Goal: Transaction & Acquisition: Purchase product/service

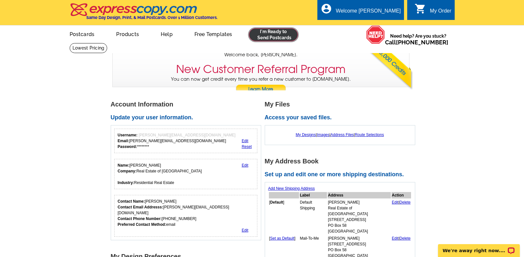
click at [271, 39] on link at bounding box center [273, 34] width 49 height 13
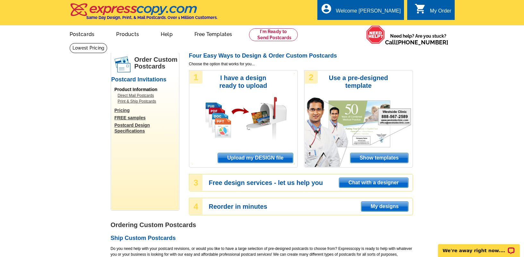
click at [282, 160] on span "Upload my DESIGN file" at bounding box center [255, 158] width 75 height 10
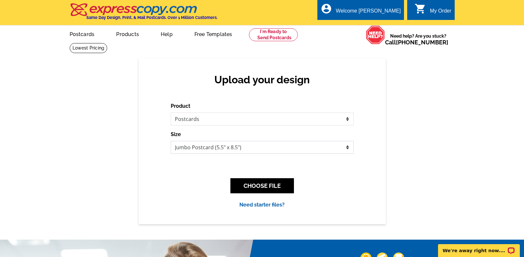
click at [219, 146] on select "Jumbo Postcard (5.5" x 8.5") Regular Postcard (4.25" x 5.6") Panoramic Postcard…" at bounding box center [262, 147] width 183 height 13
select select "1"
click at [171, 141] on select "Jumbo Postcard (5.5" x 8.5") Regular Postcard (4.25" x 5.6") Panoramic Postcard…" at bounding box center [262, 147] width 183 height 13
click at [268, 187] on button "CHOOSE FILE" at bounding box center [263, 185] width 64 height 15
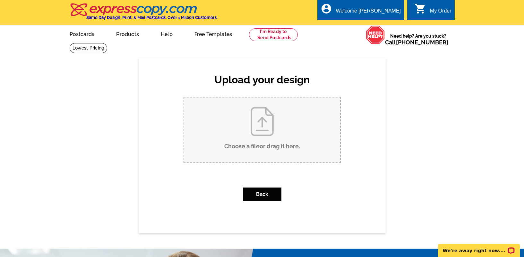
click at [287, 129] on input "Choose a file or drag it here ." at bounding box center [262, 129] width 156 height 65
type input "C:\fakepath\62GCR897_sold.pdf"
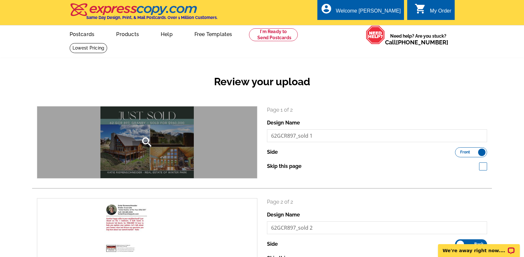
click at [148, 142] on icon "search" at bounding box center [147, 142] width 13 height 13
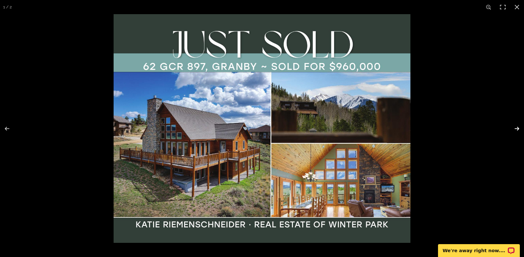
click at [515, 127] on button at bounding box center [513, 128] width 22 height 32
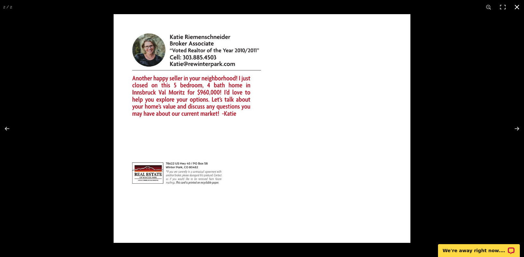
click at [517, 5] on button at bounding box center [517, 7] width 14 height 14
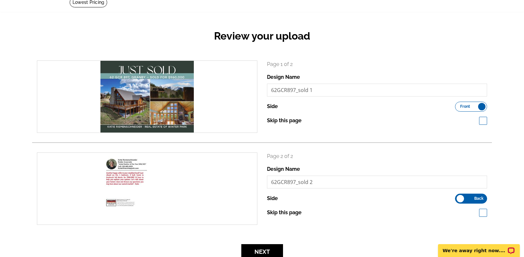
scroll to position [46, 0]
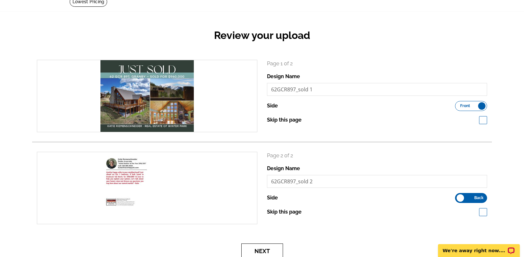
click at [259, 246] on button "Next" at bounding box center [262, 250] width 42 height 15
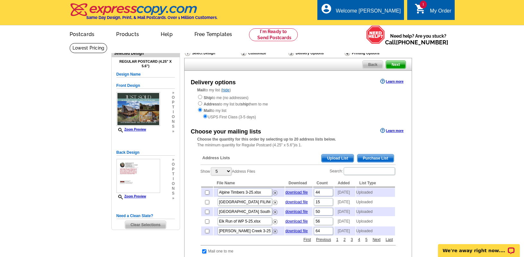
click at [334, 160] on span "Upload List" at bounding box center [338, 158] width 32 height 8
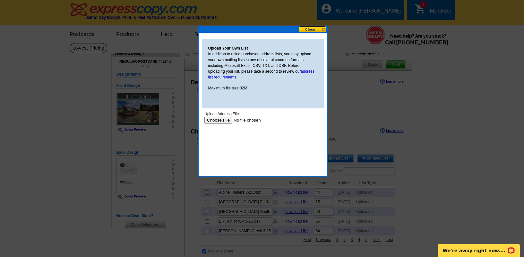
click at [218, 119] on input "file" at bounding box center [244, 120] width 81 height 7
click at [220, 120] on input "file" at bounding box center [244, 120] width 81 height 7
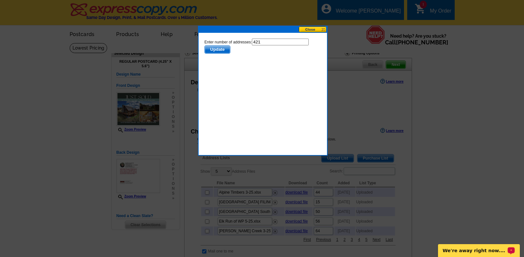
click at [272, 41] on input "421" at bounding box center [280, 42] width 57 height 7
type input "420"
click at [219, 48] on span "Update" at bounding box center [217, 50] width 25 height 8
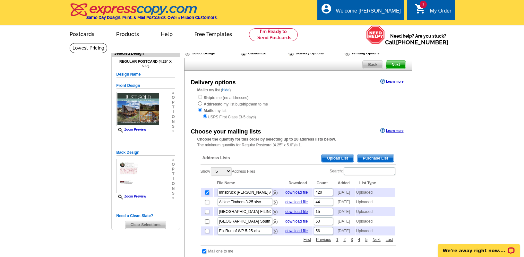
click at [338, 160] on span "Upload List" at bounding box center [338, 158] width 32 height 8
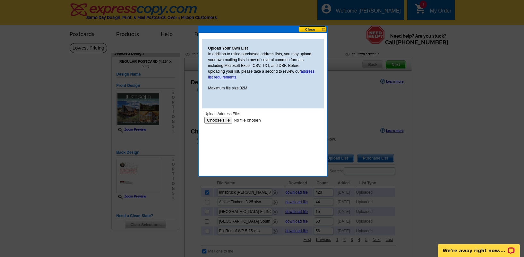
click at [216, 120] on input "file" at bounding box center [244, 120] width 81 height 7
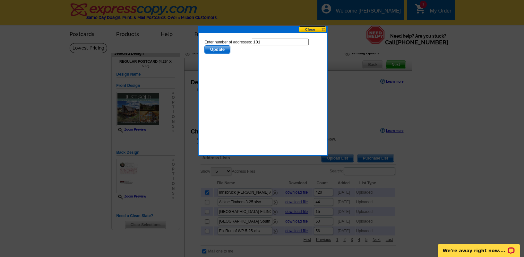
click at [273, 41] on input "101" at bounding box center [280, 42] width 57 height 7
type input "100"
click at [221, 48] on span "Update" at bounding box center [217, 50] width 25 height 8
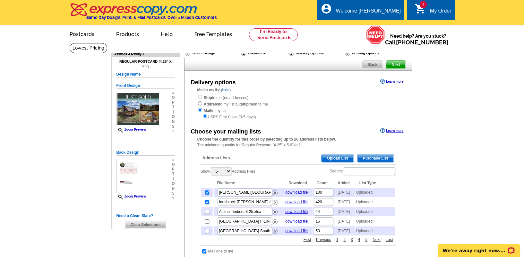
click at [329, 157] on span "Upload List" at bounding box center [338, 158] width 32 height 8
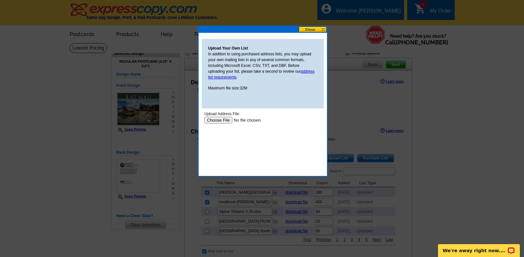
click at [216, 119] on input "file" at bounding box center [244, 120] width 81 height 7
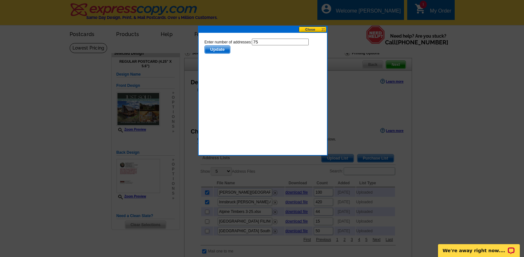
click at [286, 41] on input "75" at bounding box center [280, 42] width 57 height 7
type input "74"
click at [221, 49] on span "Update" at bounding box center [217, 50] width 25 height 8
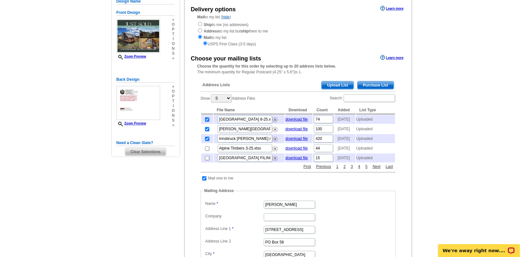
scroll to position [127, 0]
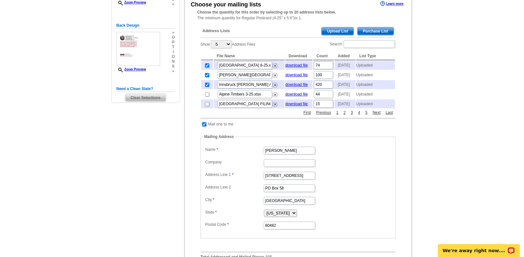
click at [205, 126] on input "checkbox" at bounding box center [204, 124] width 4 height 4
checkbox input "false"
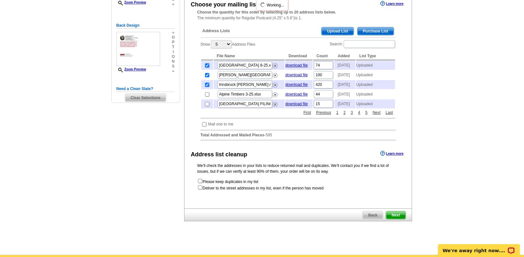
click at [399, 219] on span "Next" at bounding box center [395, 215] width 19 height 8
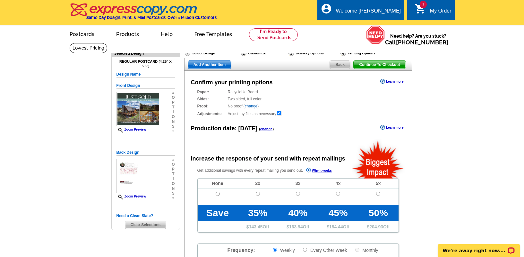
radio input "false"
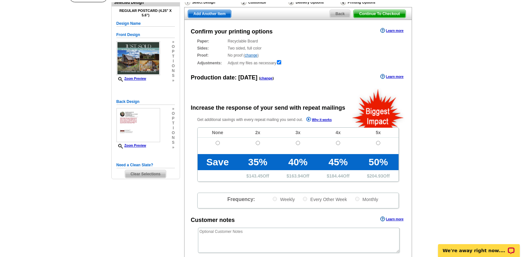
scroll to position [60, 0]
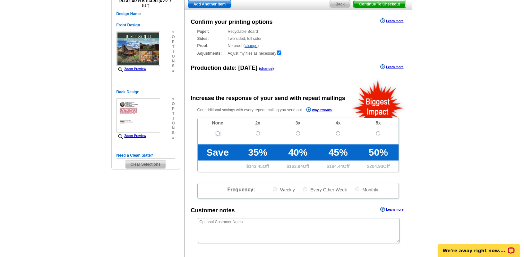
click at [218, 132] on input "radio" at bounding box center [218, 133] width 4 height 4
radio input "true"
click at [240, 230] on textarea at bounding box center [299, 230] width 202 height 25
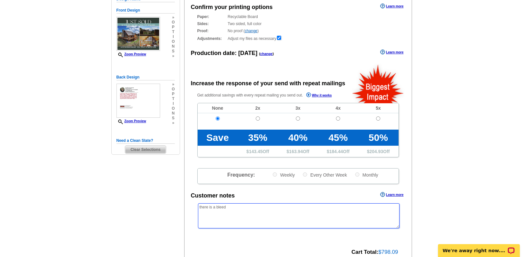
scroll to position [100, 0]
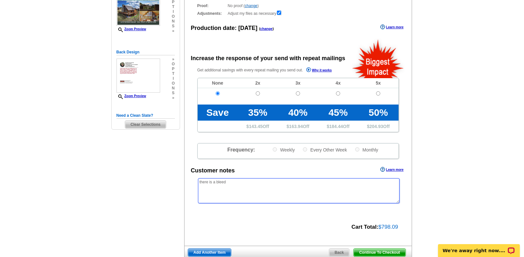
type textarea "there is a bleed"
click at [387, 253] on span "Continue To Checkout" at bounding box center [380, 252] width 52 height 8
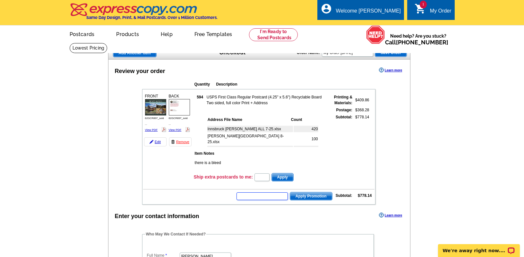
click at [249, 197] on input "text" at bounding box center [262, 196] width 51 height 8
paste input "GROW0725"
type input "GROW0725"
click at [314, 197] on span "Apply Promotion" at bounding box center [311, 196] width 42 height 8
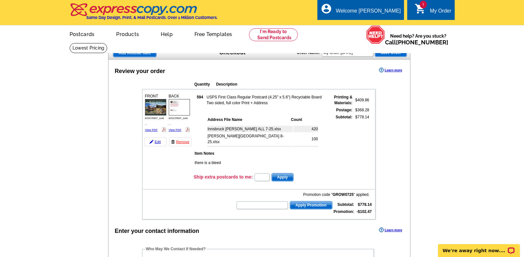
click at [174, 109] on img at bounding box center [179, 107] width 21 height 16
click at [151, 105] on img at bounding box center [155, 107] width 21 height 16
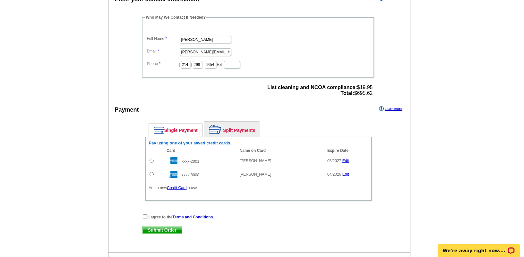
scroll to position [235, 0]
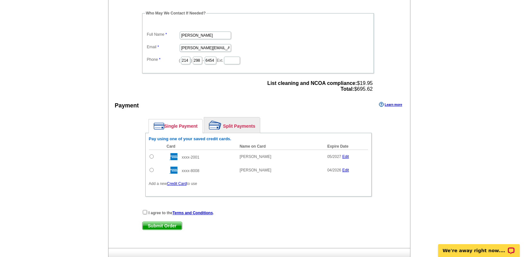
click at [151, 156] on input "radio" at bounding box center [152, 156] width 4 height 4
radio input "true"
click at [145, 211] on input "checkbox" at bounding box center [145, 212] width 4 height 4
checkbox input "true"
click at [147, 224] on span "Submit Order" at bounding box center [162, 226] width 39 height 8
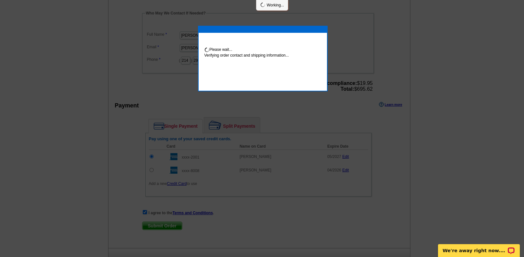
scroll to position [233, 0]
